Goal: Find specific page/section: Find specific page/section

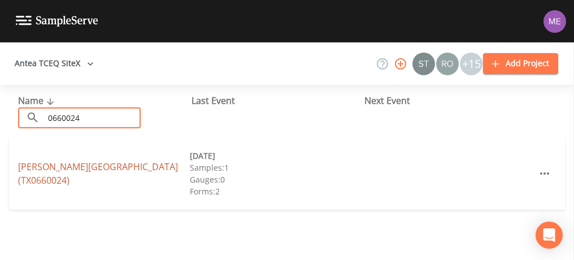
type input "0660024"
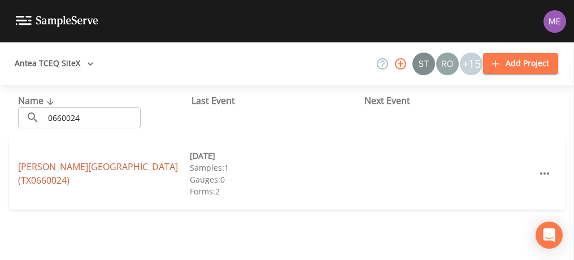
click at [95, 169] on link "RAMIREZ COMMON SCHOOL DISTRICT (TX0660024)" at bounding box center [98, 173] width 160 height 26
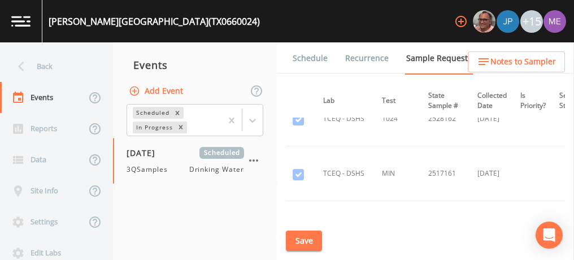
scroll to position [738, 147]
click at [355, 150] on td "2517161" at bounding box center [445, 173] width 49 height 55
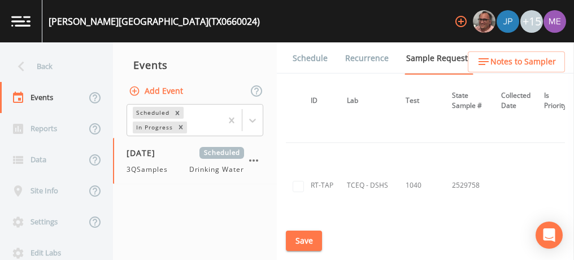
scroll to position [1073, 157]
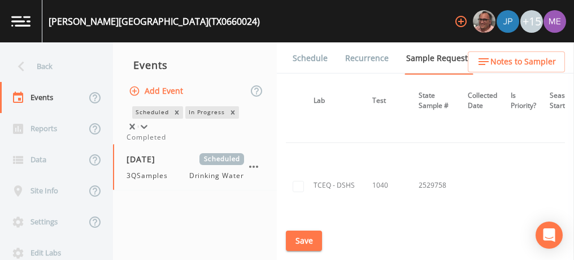
click at [150, 123] on icon at bounding box center [143, 126] width 11 height 11
click at [247, 142] on div "Completed" at bounding box center [194, 137] width 137 height 10
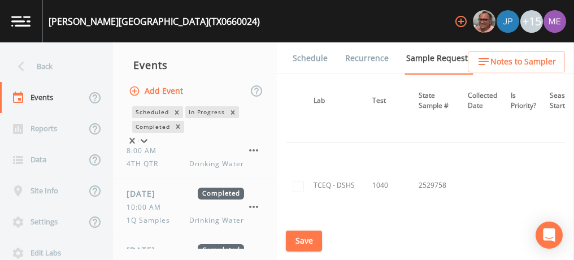
scroll to position [96, 0]
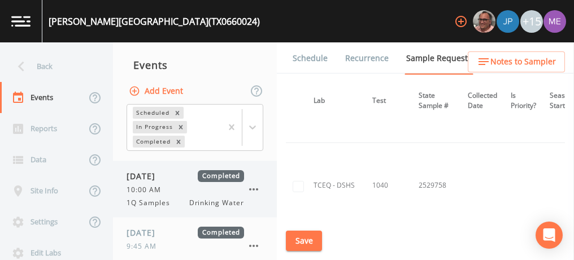
click at [157, 194] on span "10:00 AM" at bounding box center [146, 190] width 41 height 10
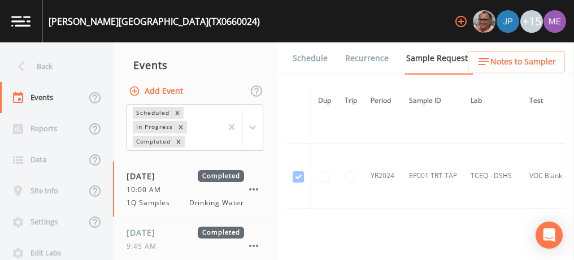
scroll to position [41, 0]
click at [313, 54] on link "Schedule" at bounding box center [310, 58] width 38 height 32
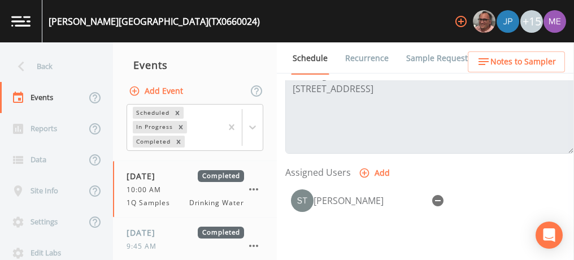
scroll to position [405, 0]
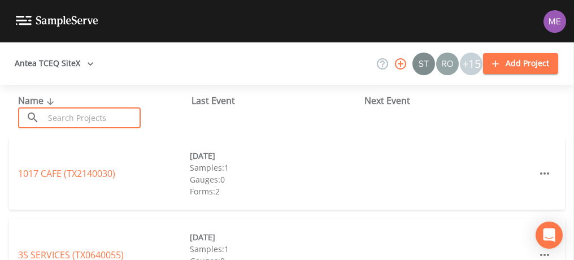
click at [83, 114] on input "text" at bounding box center [92, 117] width 97 height 21
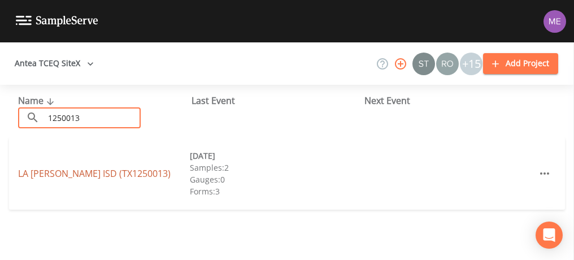
type input "1250013"
click at [92, 172] on link "LA GLORIA ISD (TX1250013)" at bounding box center [94, 173] width 152 height 12
type input "1250001"
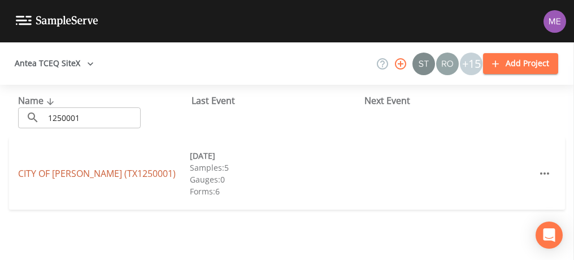
click at [71, 174] on link "CITY OF ALICE (TX1250001)" at bounding box center [97, 173] width 158 height 12
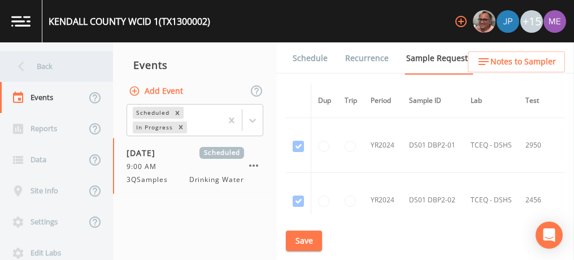
click at [46, 65] on div "Back" at bounding box center [51, 66] width 102 height 31
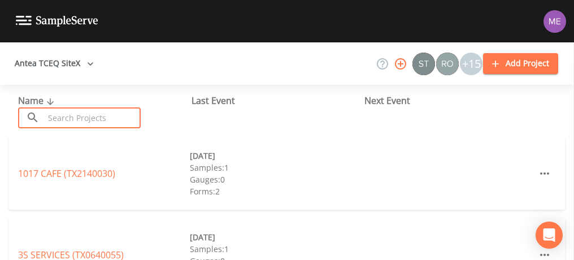
click at [67, 113] on input "text" at bounding box center [92, 117] width 97 height 21
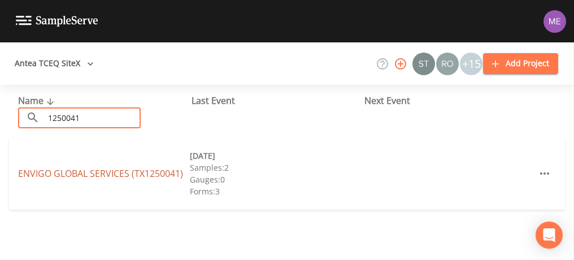
type input "1250041"
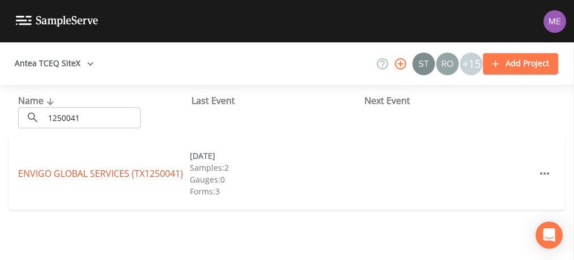
click at [100, 174] on link "ENVIGO GLOBAL SERVICES (TX1250041)" at bounding box center [100, 173] width 165 height 12
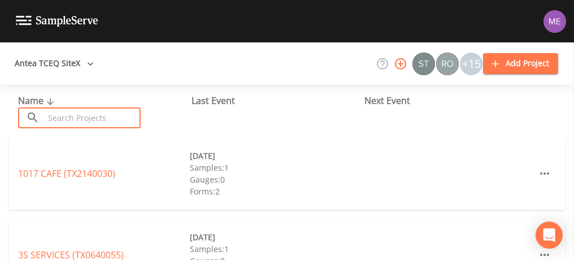
click at [114, 121] on input "text" at bounding box center [92, 117] width 97 height 21
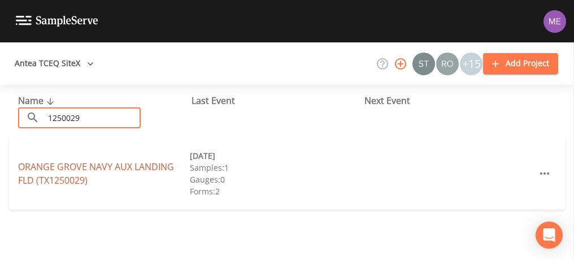
type input "1250029"
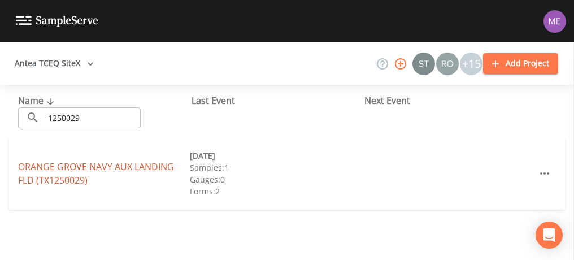
click at [134, 167] on link "ORANGE GROVE NAVY AUX [GEOGRAPHIC_DATA] (TX1250029)" at bounding box center [96, 173] width 156 height 26
